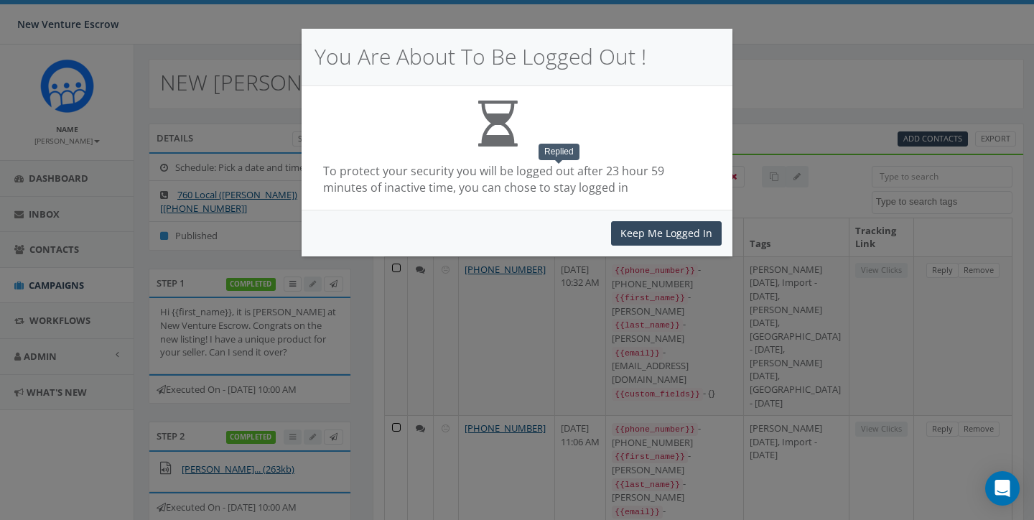
select select
click at [651, 230] on button "Keep Me Logged In" at bounding box center [666, 233] width 111 height 24
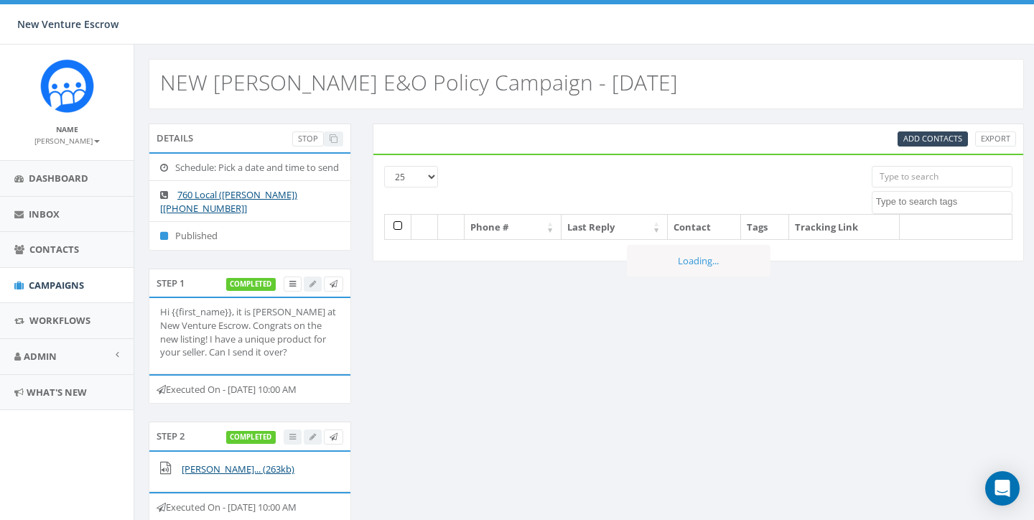
select select
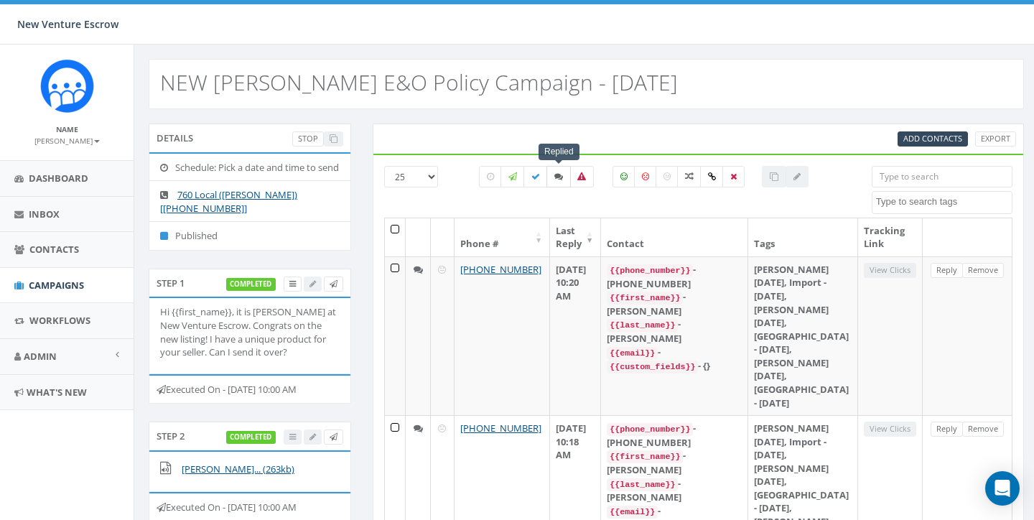
click at [558, 178] on icon at bounding box center [559, 176] width 9 height 9
checkbox input "true"
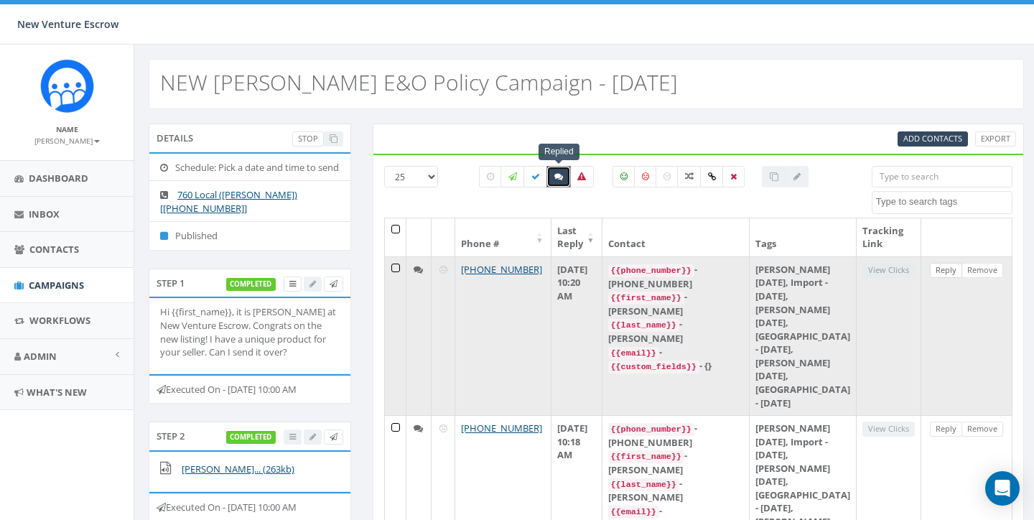
click at [942, 271] on link "Reply" at bounding box center [946, 270] width 32 height 15
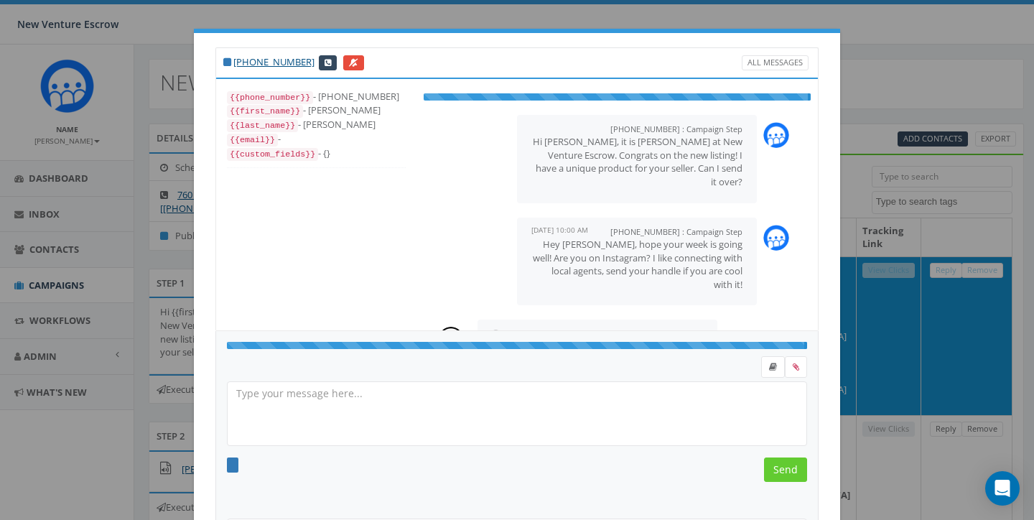
scroll to position [29, 0]
select select "[PERSON_NAME] [DATE]"
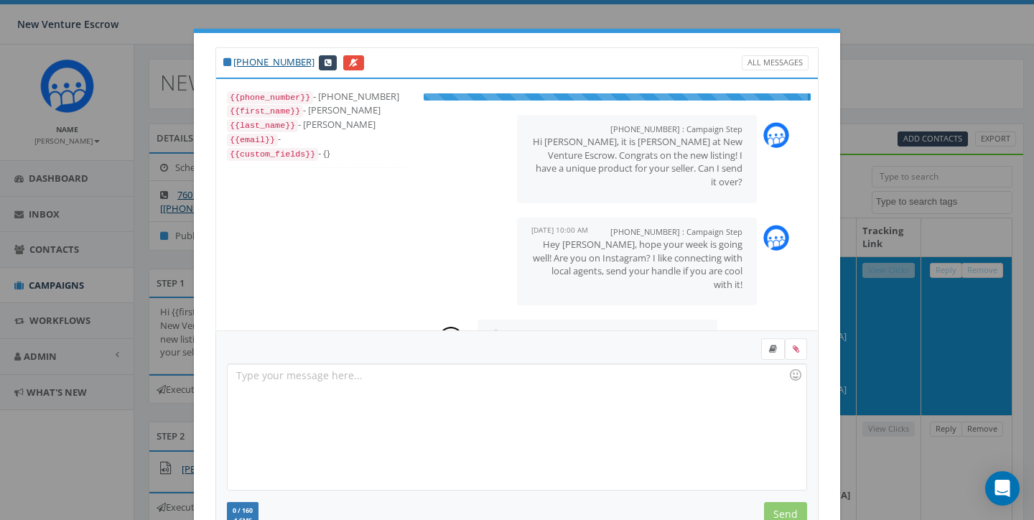
scroll to position [20, 0]
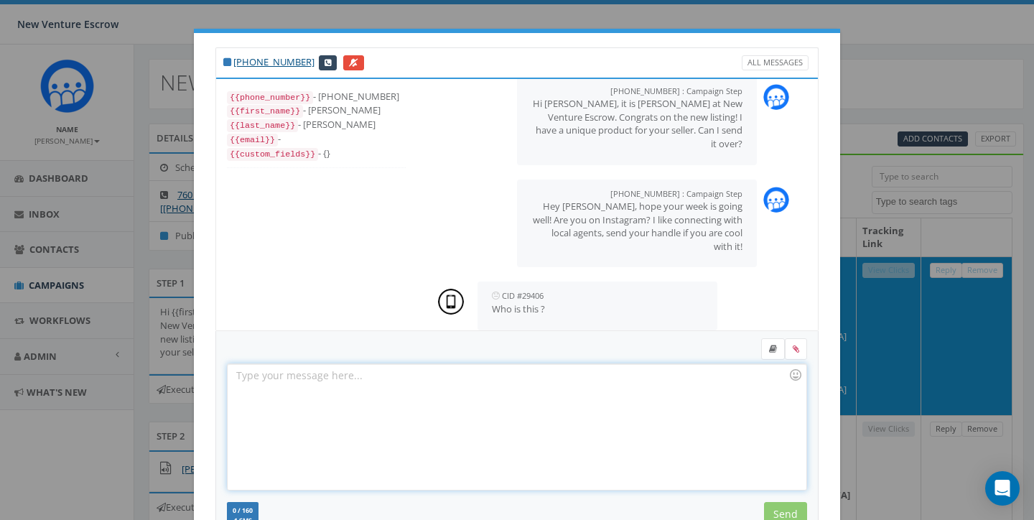
click at [411, 379] on div at bounding box center [517, 427] width 578 height 126
click at [949, 487] on div "+1 858-405-9941 All Messages {{phone_number}} - +18584059941 {{first_name}} - S…" at bounding box center [517, 260] width 1034 height 520
drag, startPoint x: 513, startPoint y: 55, endPoint x: 572, endPoint y: 14, distance: 71.9
click at [572, 14] on div "+1 858-405-9941 All Messages {{phone_number}} - +18584059941 {{first_name}} - S…" at bounding box center [517, 260] width 1034 height 520
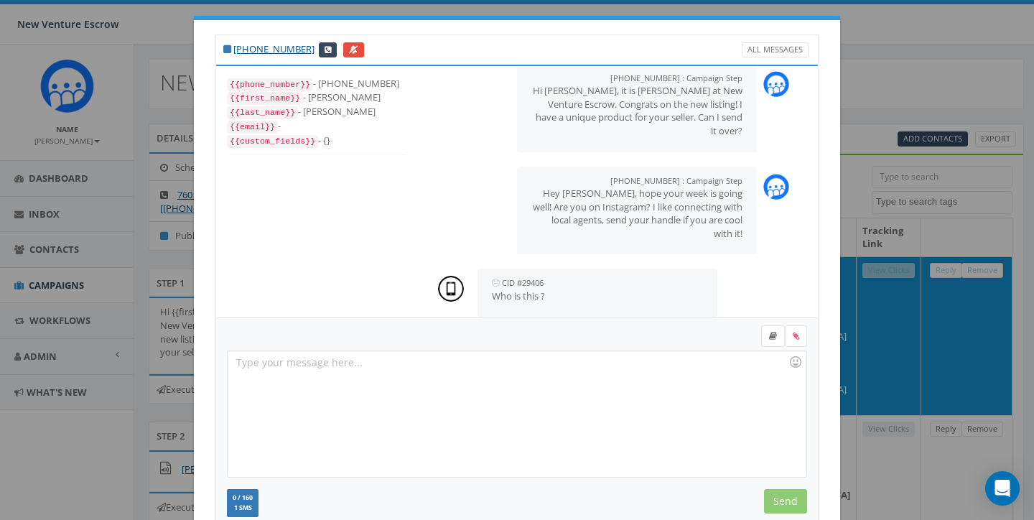
scroll to position [3, 0]
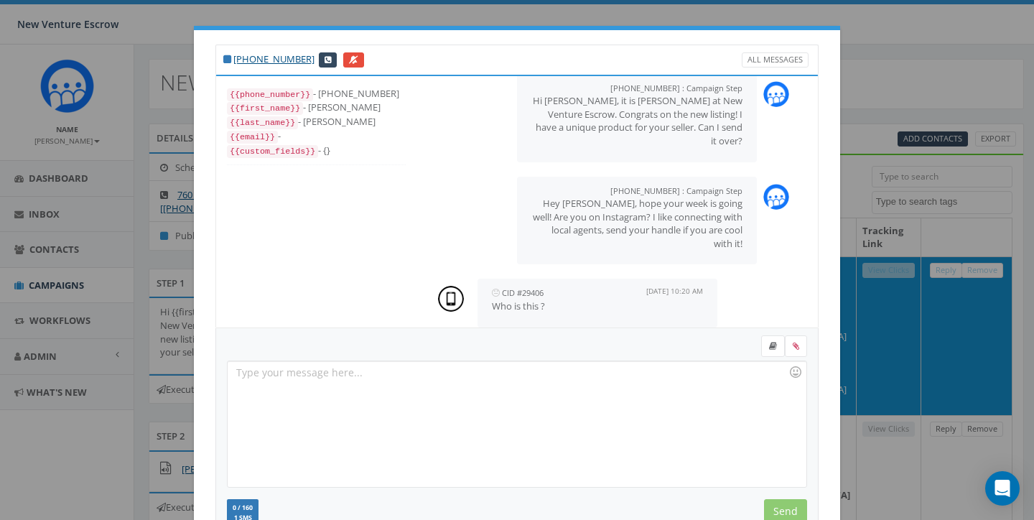
click at [729, 310] on div "CID #29406 August 10, 2025 10:20 AM Who is this ?" at bounding box center [617, 303] width 387 height 62
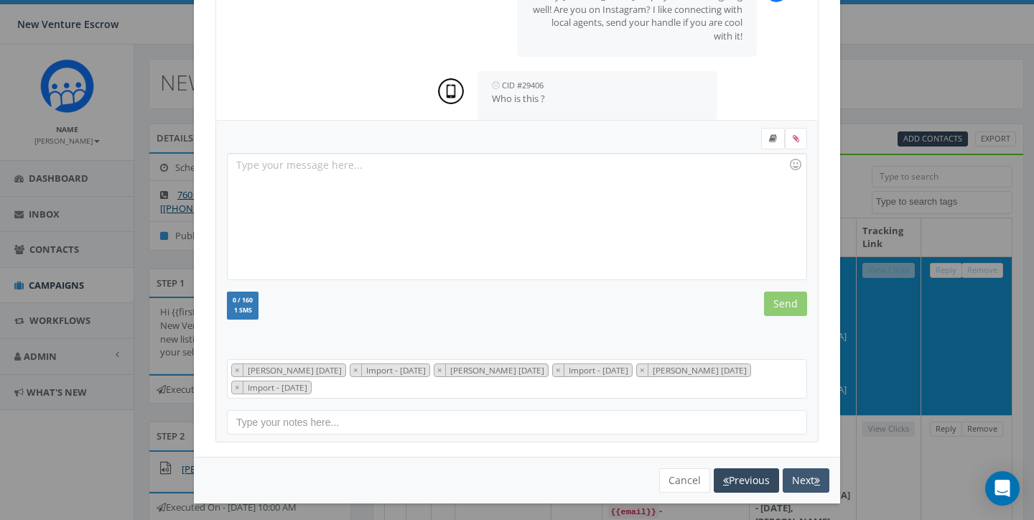
click at [794, 468] on button "Next" at bounding box center [806, 480] width 47 height 24
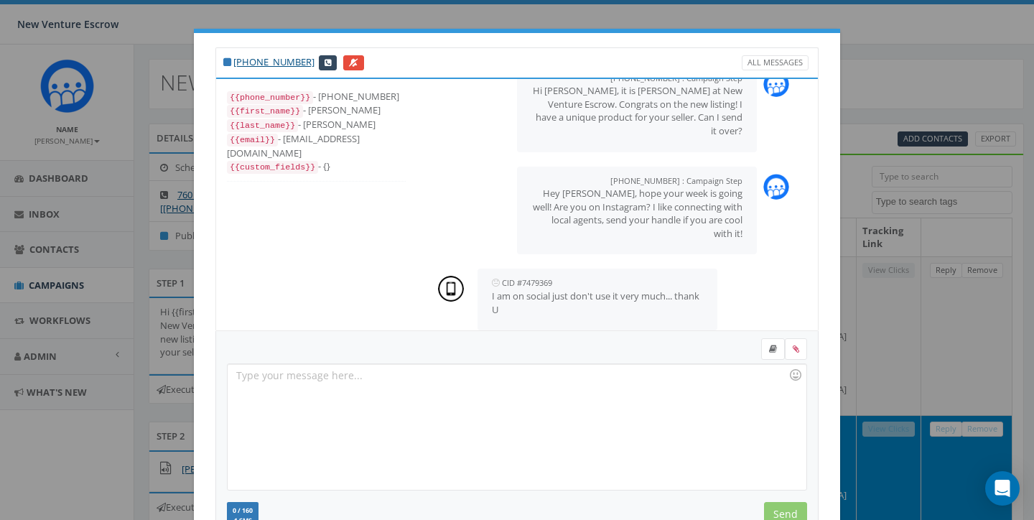
scroll to position [0, 0]
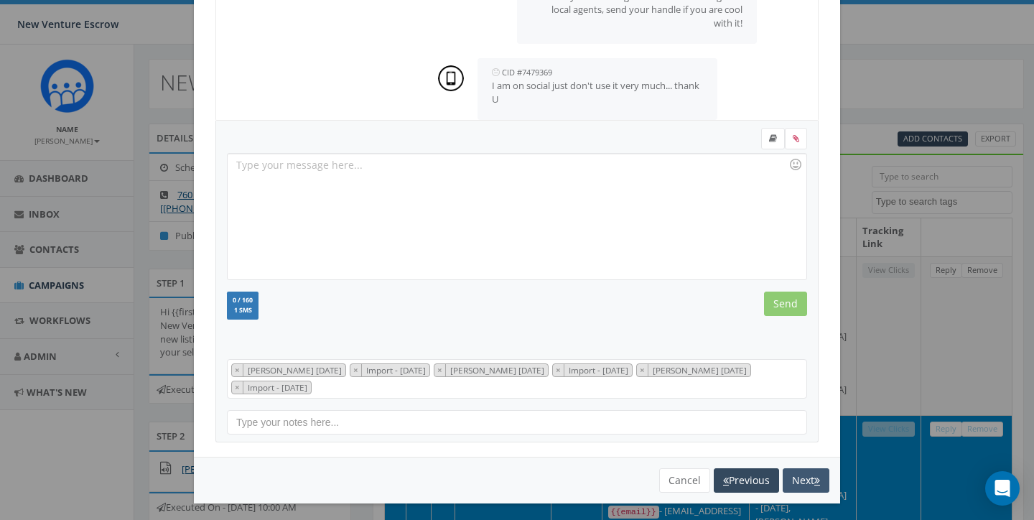
click at [799, 481] on button "Next" at bounding box center [806, 480] width 47 height 24
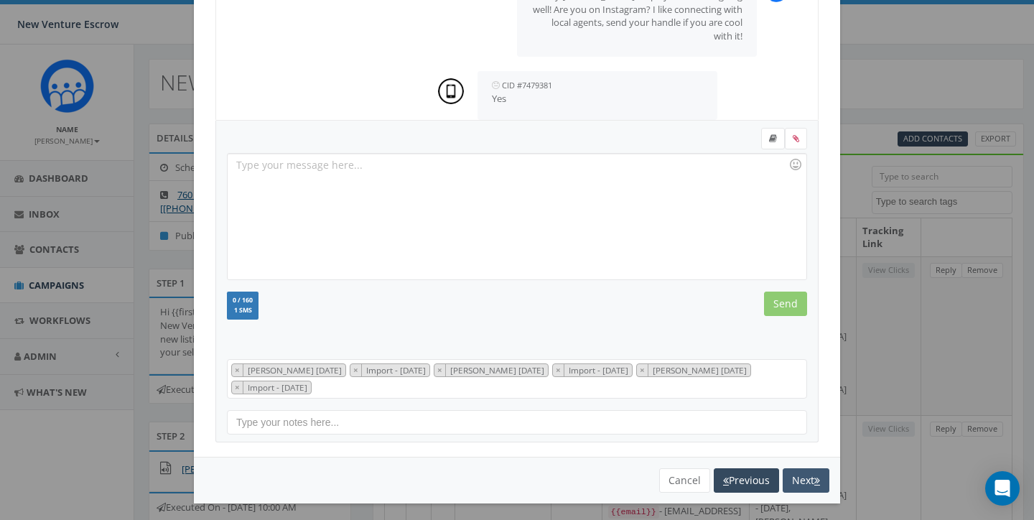
click at [798, 470] on button "Next" at bounding box center [806, 480] width 47 height 24
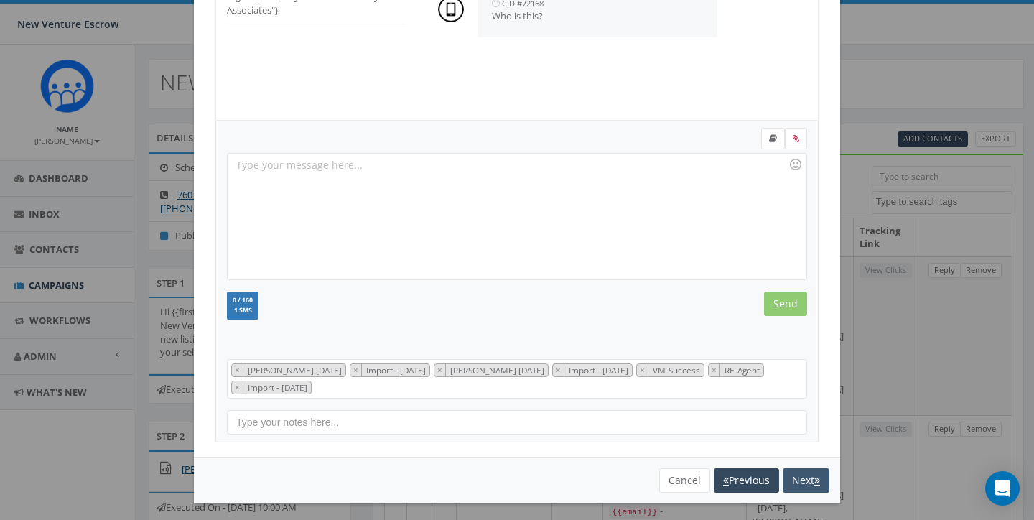
click at [807, 473] on button "Next" at bounding box center [806, 480] width 47 height 24
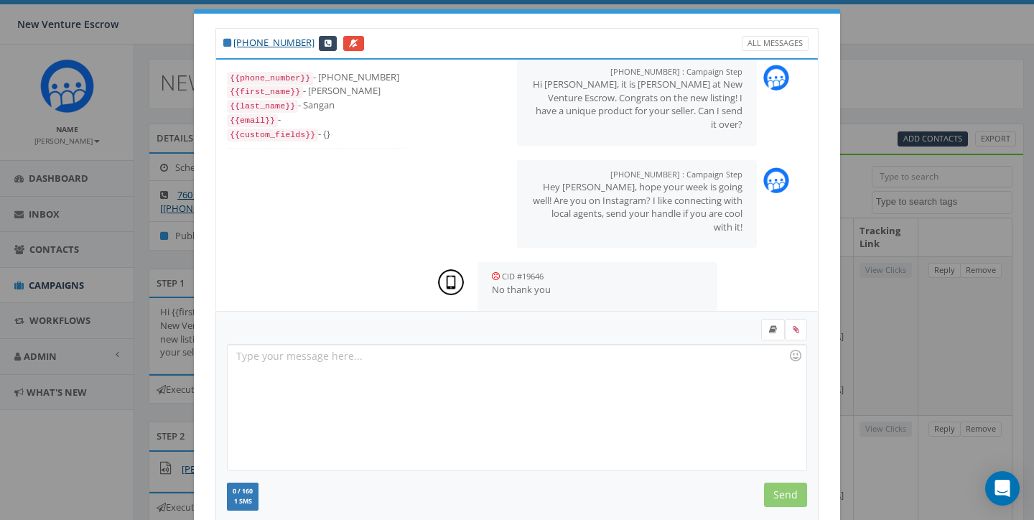
scroll to position [15, 0]
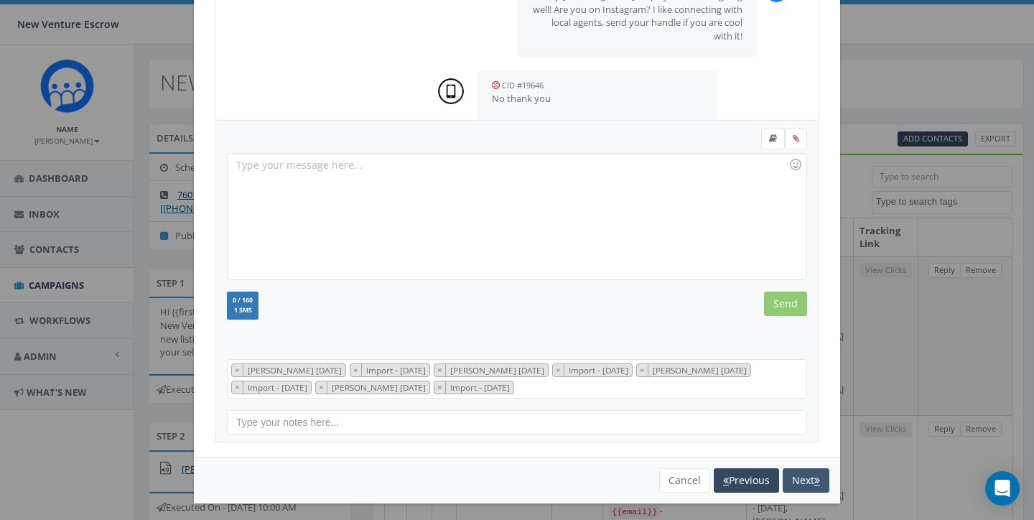
click at [798, 477] on button "Next" at bounding box center [806, 480] width 47 height 24
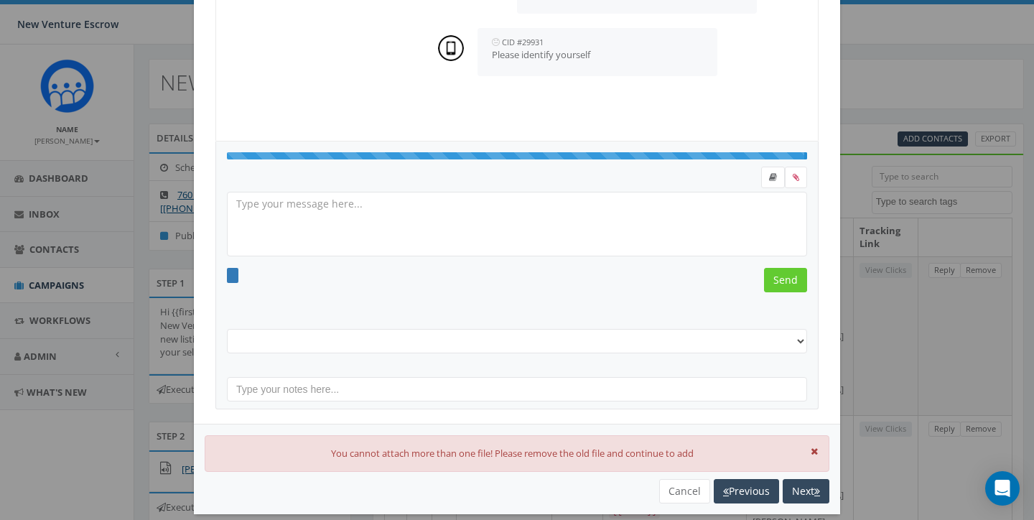
select select "[PERSON_NAME] [DATE]"
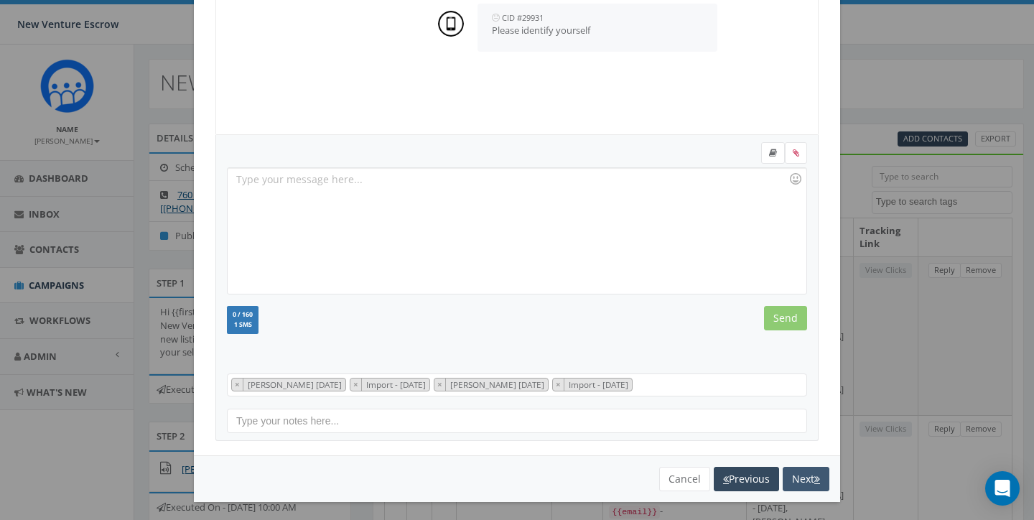
scroll to position [195, 0]
click at [794, 469] on button "Next" at bounding box center [806, 480] width 47 height 24
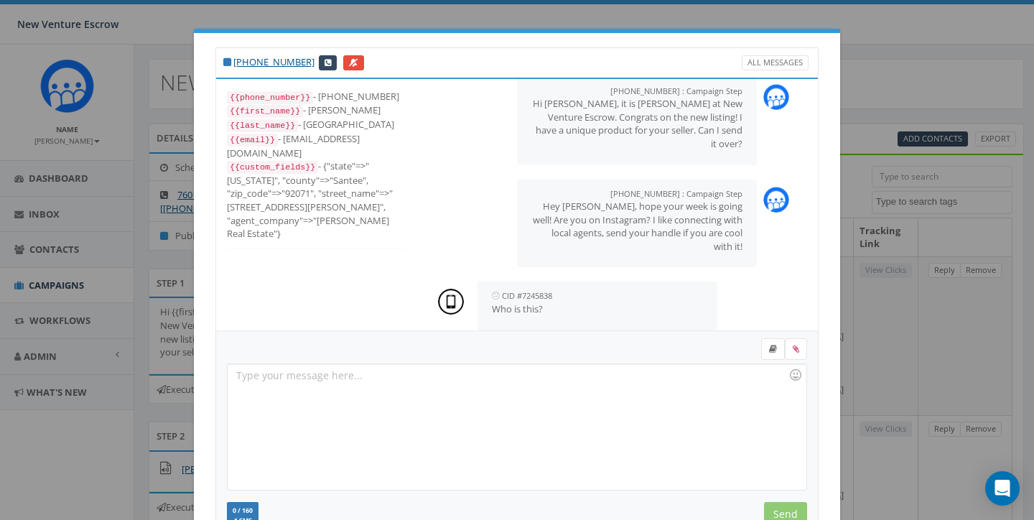
scroll to position [0, 0]
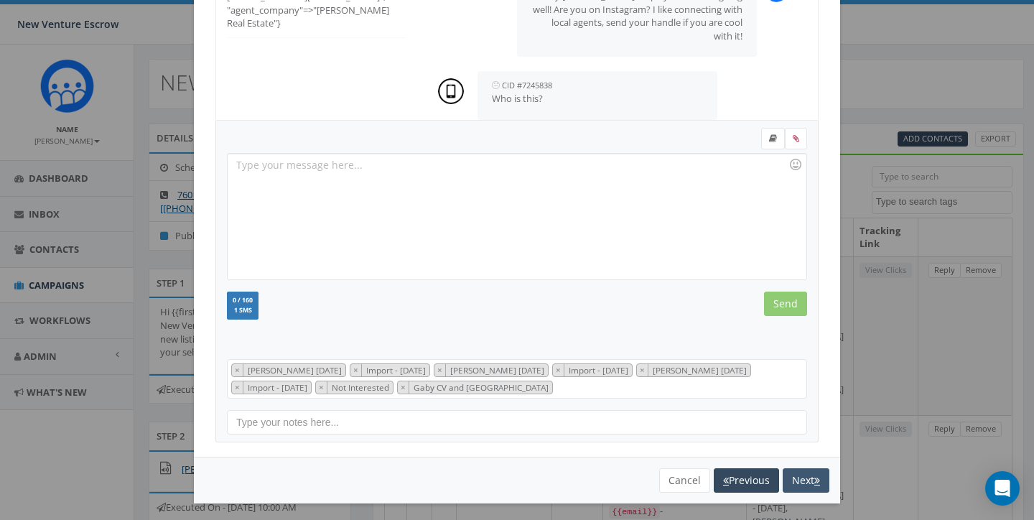
click at [802, 474] on button "Next" at bounding box center [806, 480] width 47 height 24
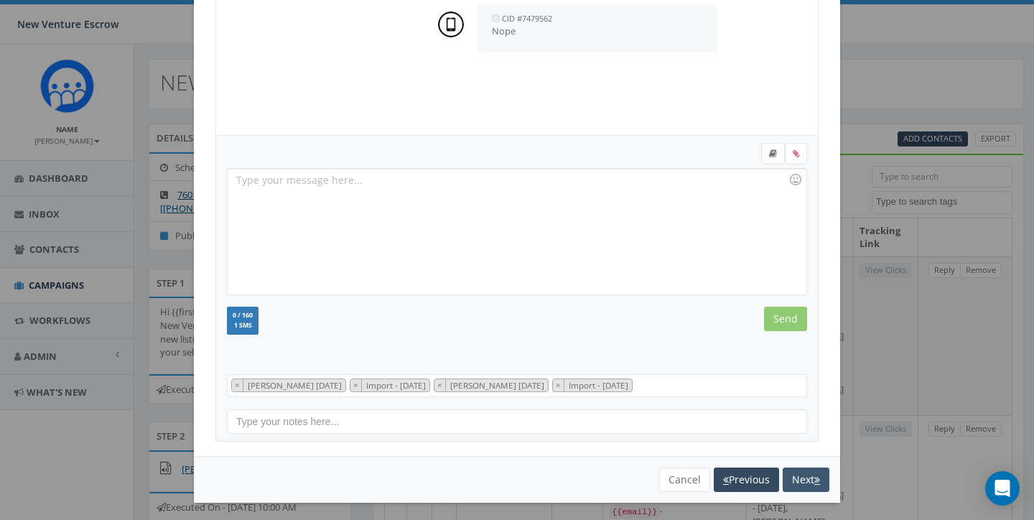
click at [807, 486] on button "Next" at bounding box center [806, 480] width 47 height 24
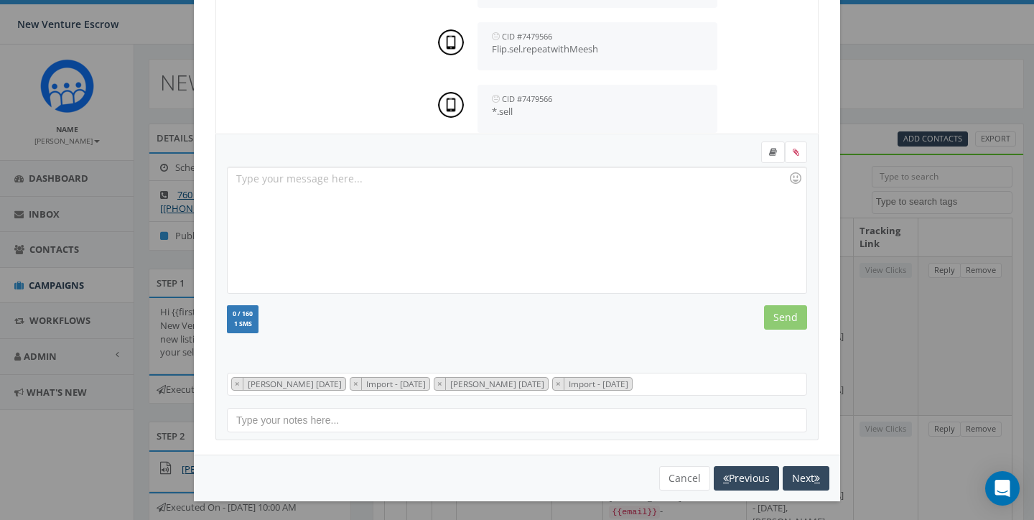
scroll to position [195, 0]
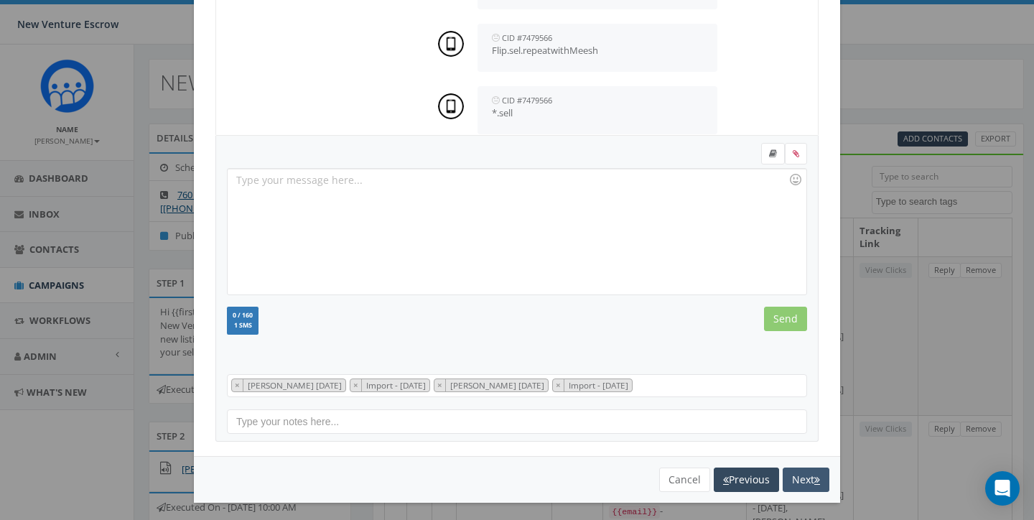
click at [802, 475] on button "Next" at bounding box center [806, 480] width 47 height 24
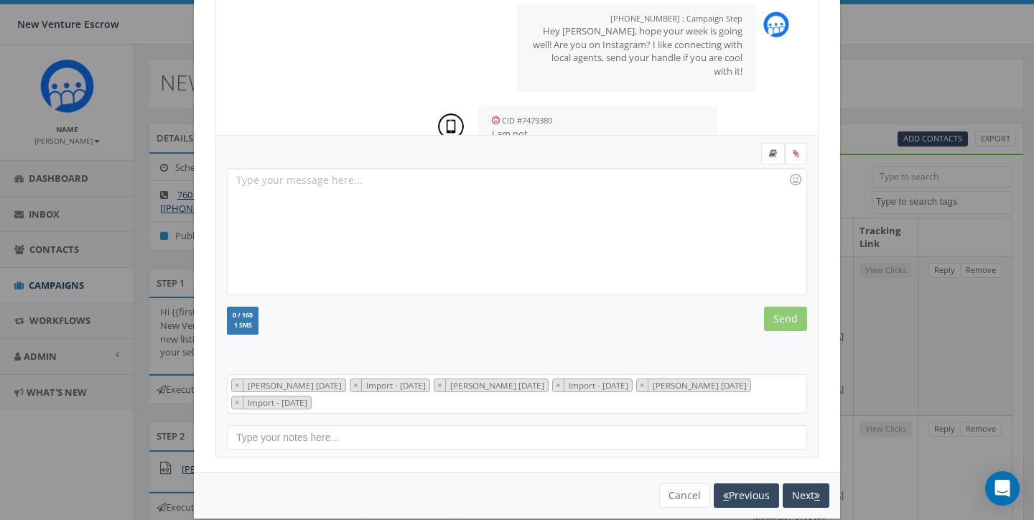
scroll to position [20, 0]
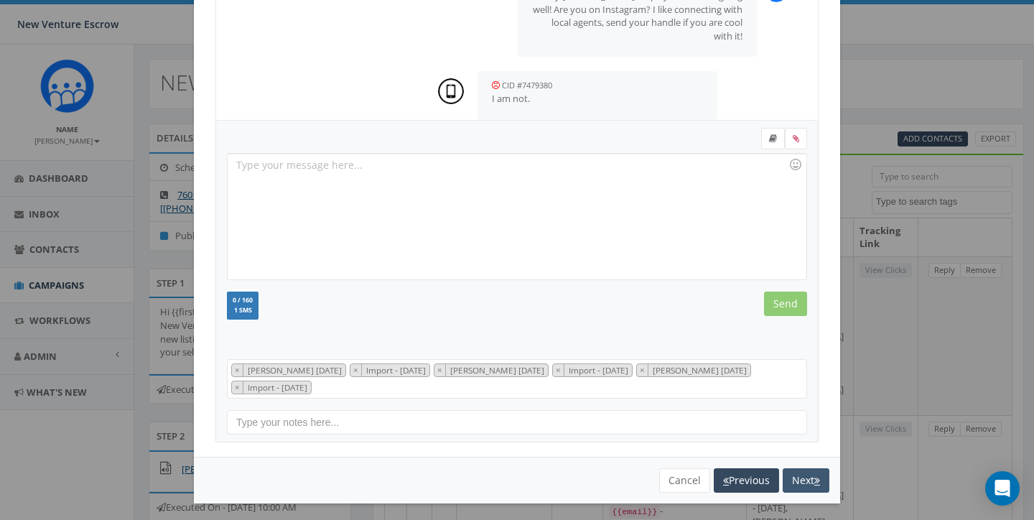
click at [789, 470] on button "Next" at bounding box center [806, 480] width 47 height 24
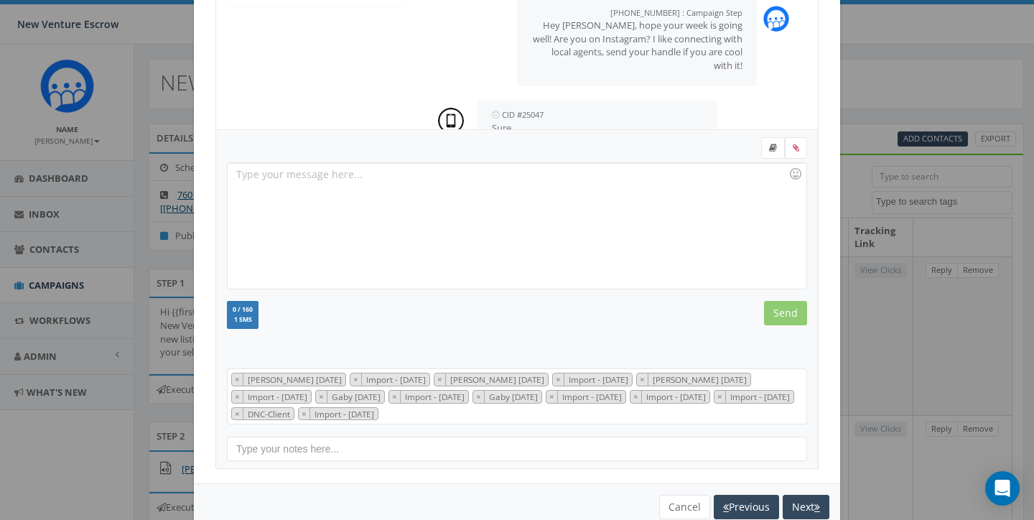
scroll to position [0, 0]
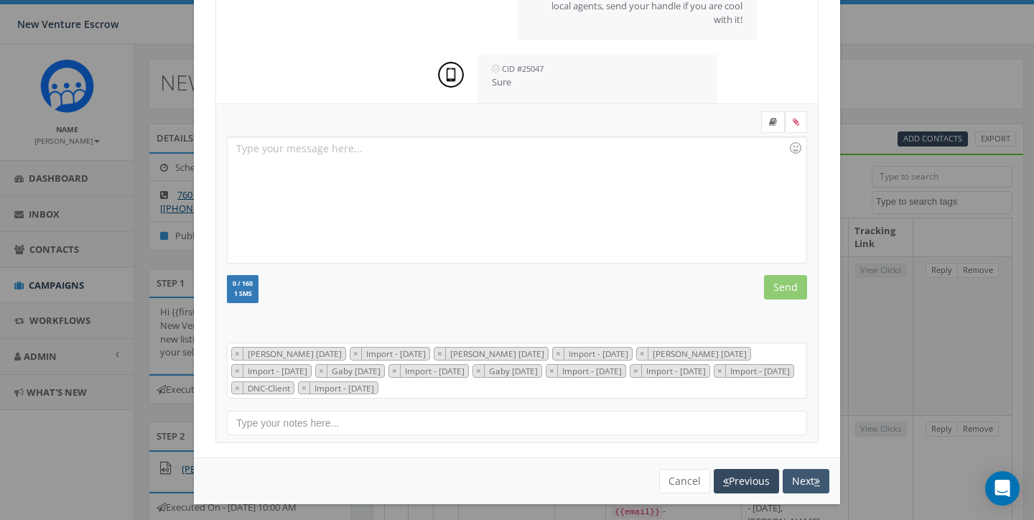
click at [811, 478] on button "Next" at bounding box center [806, 481] width 47 height 24
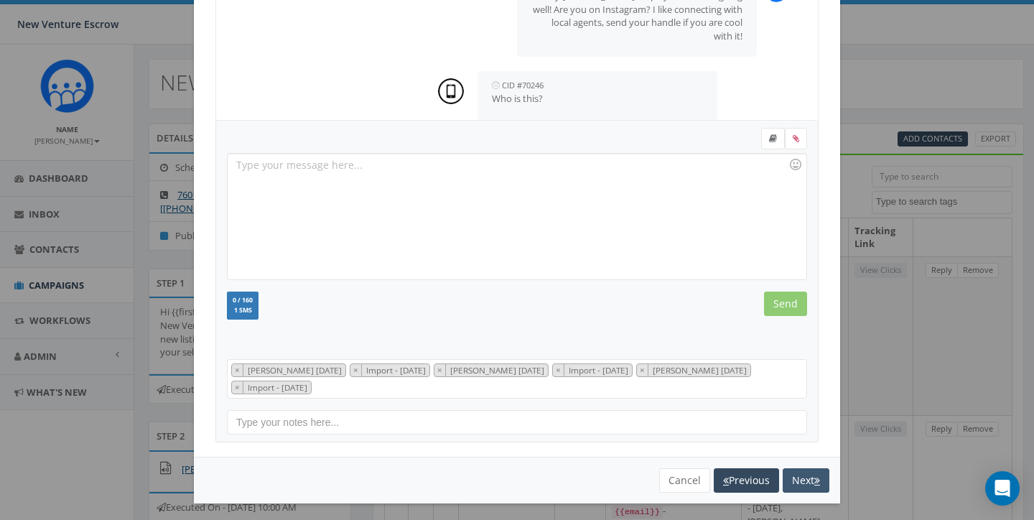
click at [804, 479] on button "Next" at bounding box center [806, 480] width 47 height 24
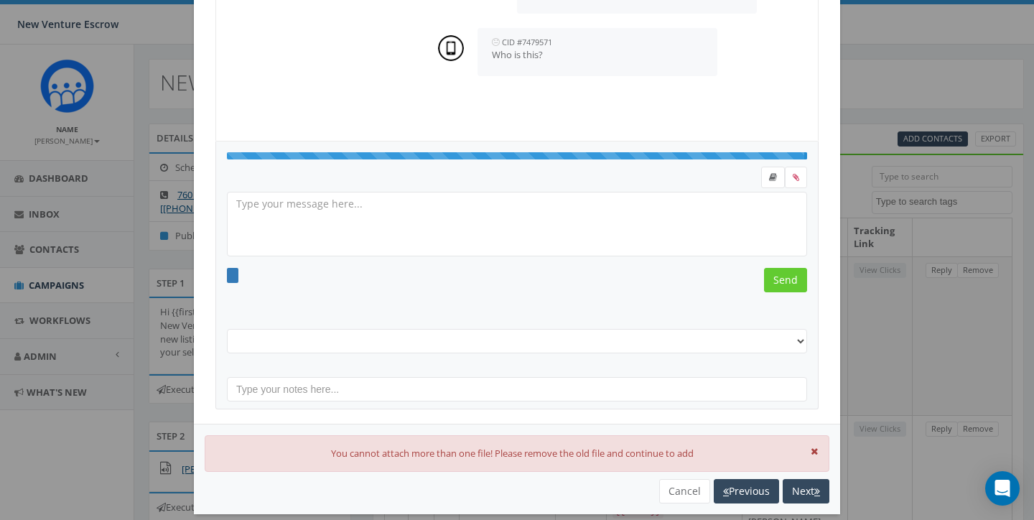
select select "[PERSON_NAME] [DATE]"
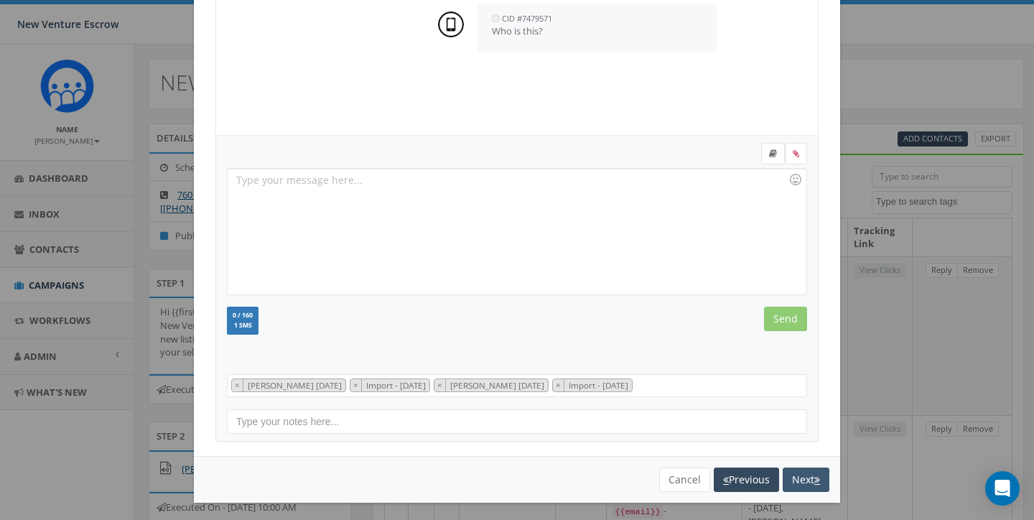
click at [796, 476] on button "Next" at bounding box center [806, 480] width 47 height 24
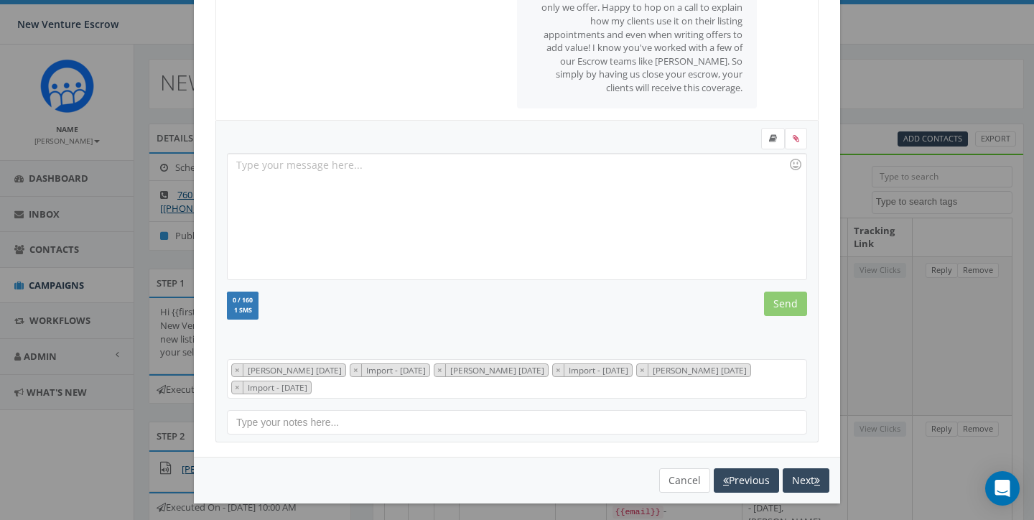
click at [682, 468] on button "Cancel" at bounding box center [684, 480] width 51 height 24
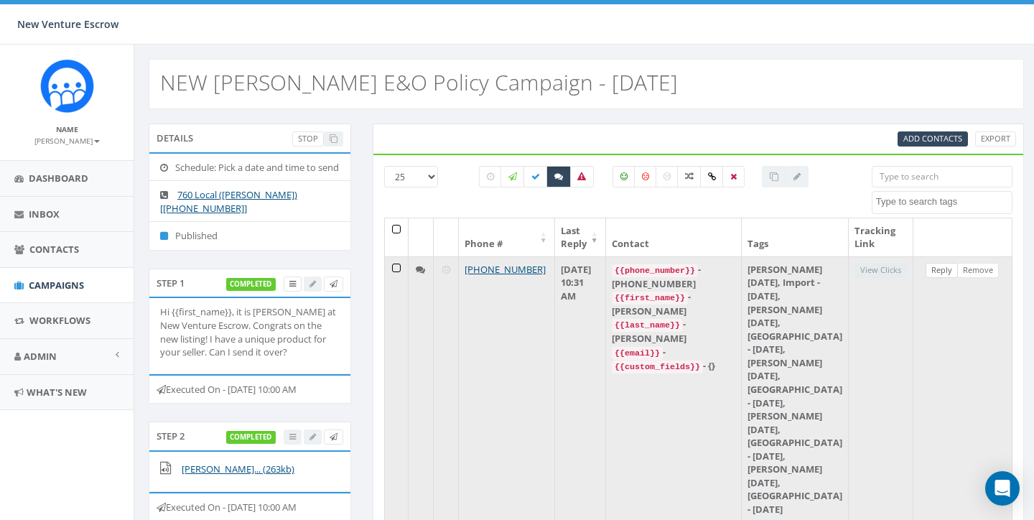
click at [938, 267] on link "Reply" at bounding box center [942, 270] width 32 height 15
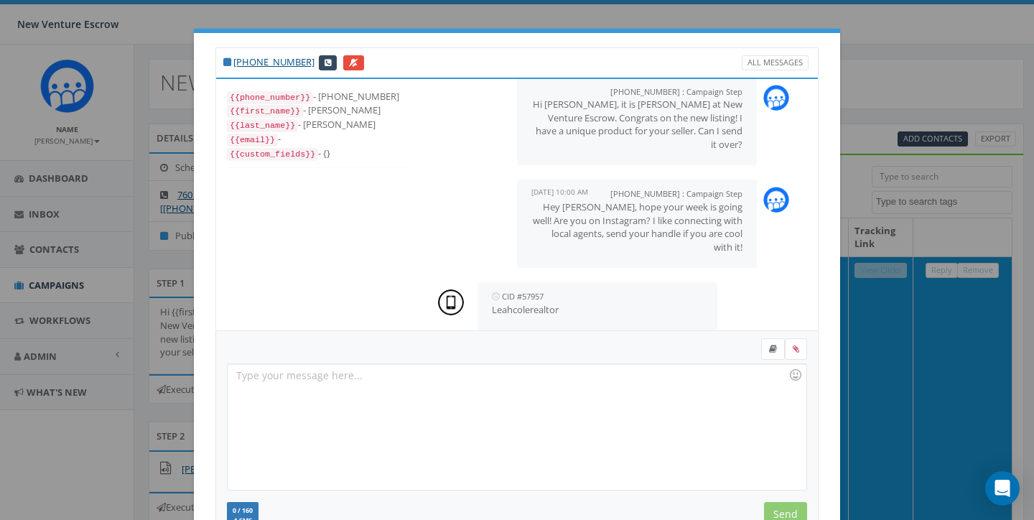
scroll to position [121, 0]
